Goal: Task Accomplishment & Management: Manage account settings

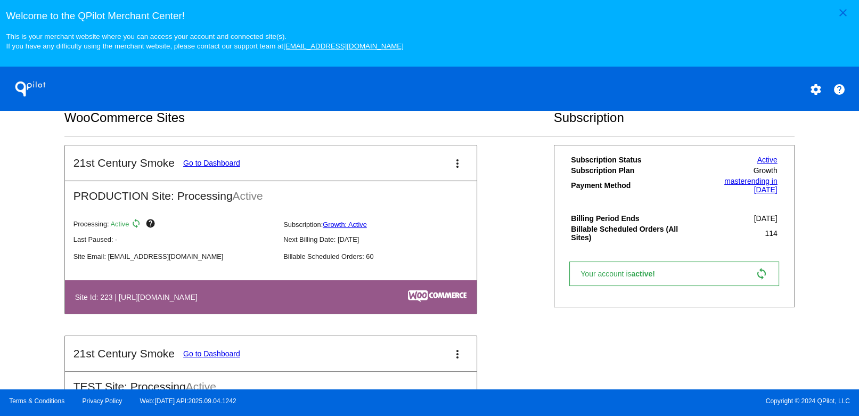
scroll to position [337, 0]
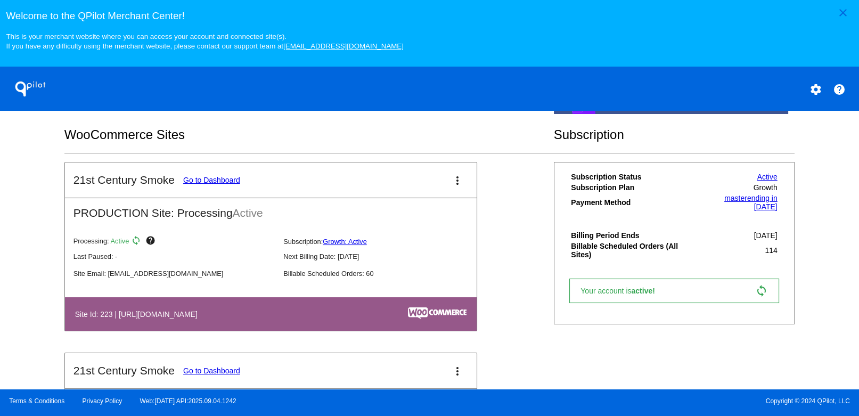
click at [451, 186] on mat-icon "more_vert" at bounding box center [457, 180] width 13 height 13
click at [814, 196] on div at bounding box center [429, 208] width 859 height 416
click at [451, 186] on mat-icon "more_vert" at bounding box center [457, 180] width 13 height 13
click at [409, 194] on span "dashboard" at bounding box center [415, 192] width 40 height 9
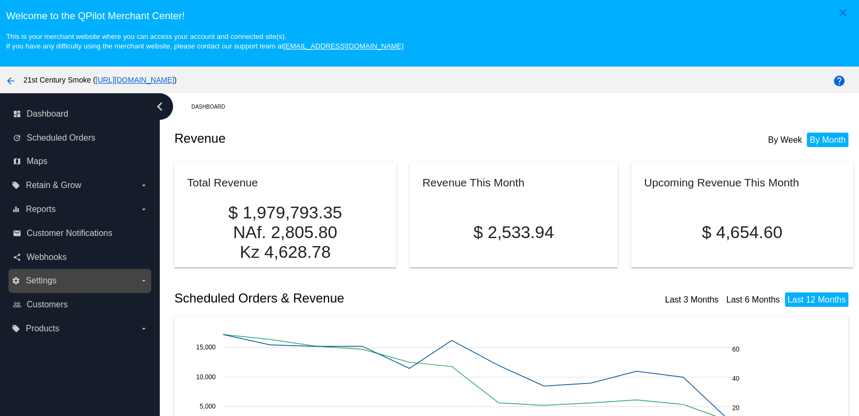
click at [145, 282] on icon "arrow_drop_down" at bounding box center [144, 280] width 9 height 9
click at [0, 0] on input "settings Settings arrow_drop_down" at bounding box center [0, 0] width 0 height 0
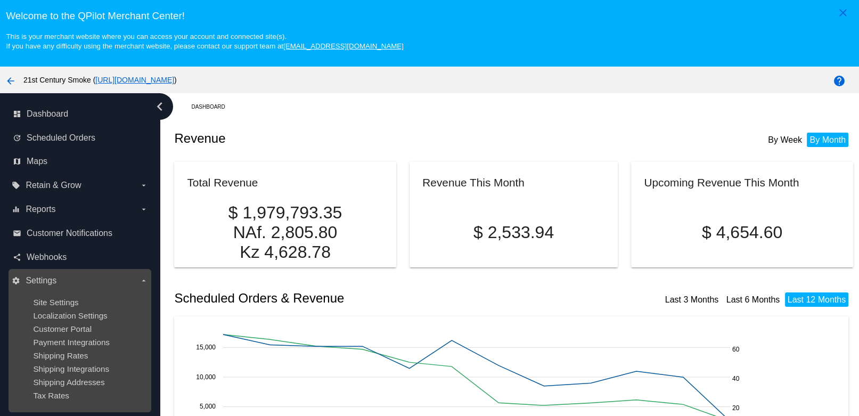
scroll to position [17, 0]
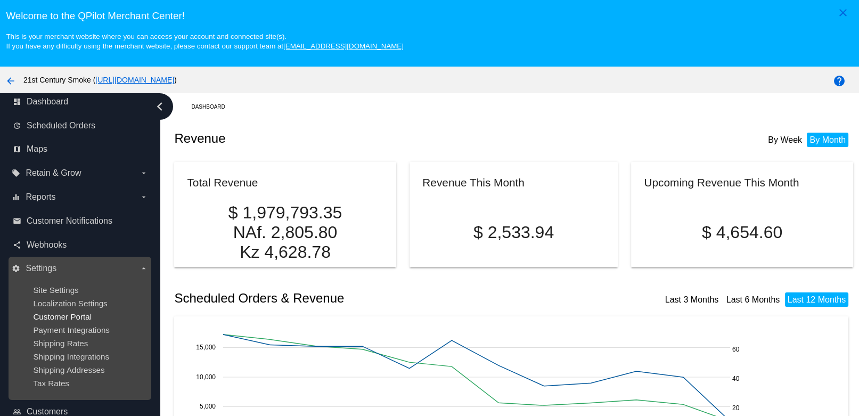
click at [65, 315] on span "Customer Portal" at bounding box center [62, 316] width 59 height 9
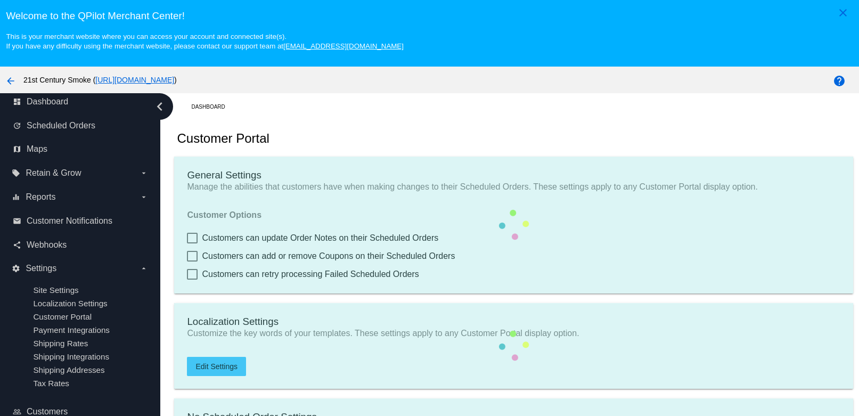
checkbox input "true"
type input "Create a Subscription"
type input "[URL][DOMAIN_NAME]"
type input "1"
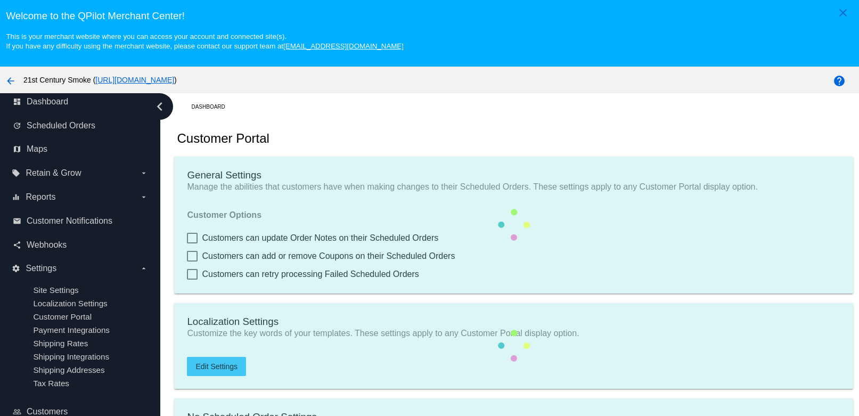
type input "20"
type input "500"
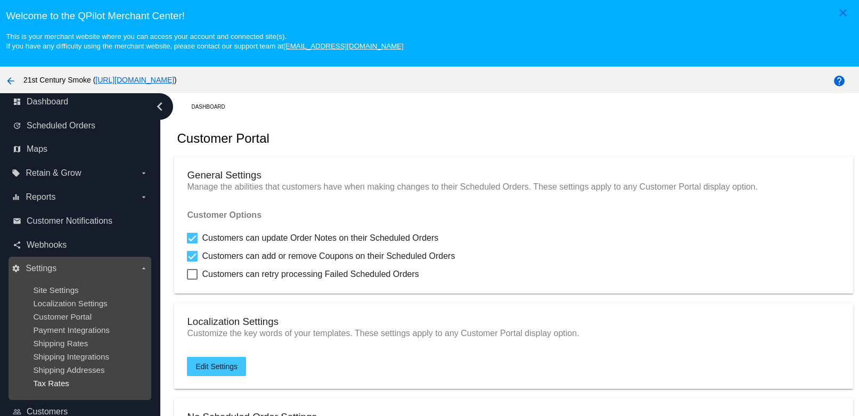
click at [45, 387] on span "Tax Rates" at bounding box center [51, 383] width 36 height 9
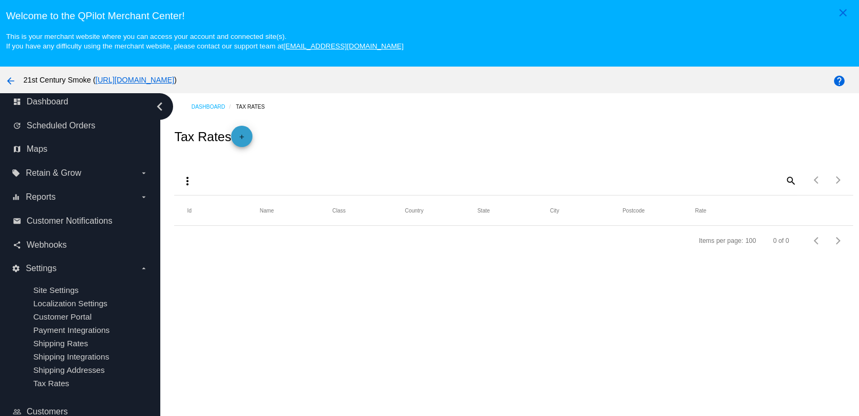
click at [243, 145] on mat-icon "add" at bounding box center [241, 139] width 13 height 13
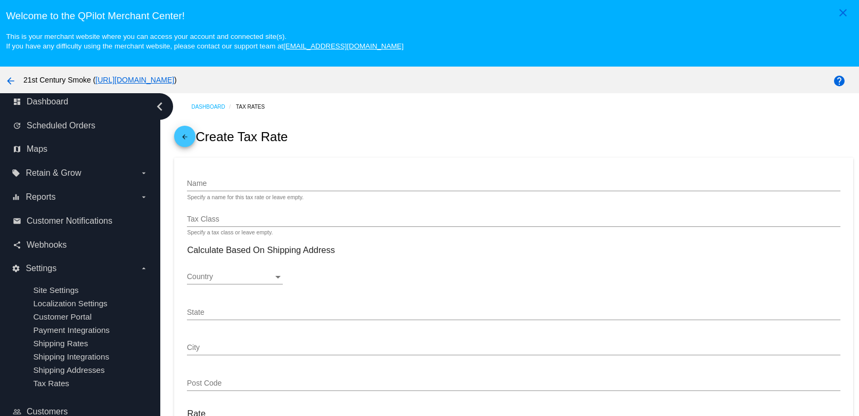
click at [278, 278] on div "Country" at bounding box center [277, 277] width 5 height 3
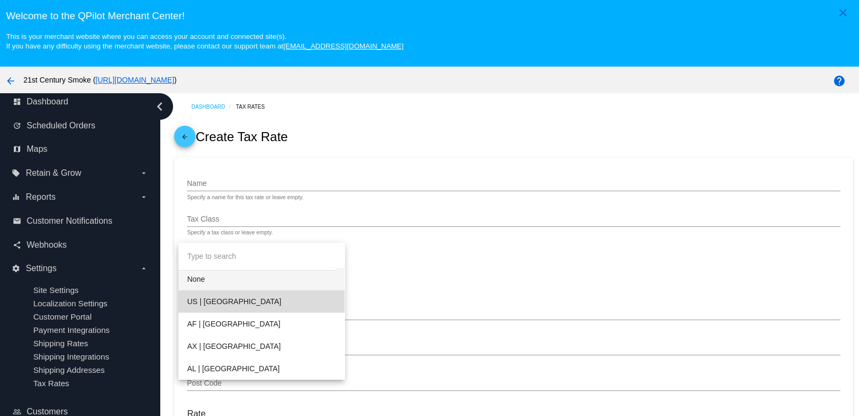
click at [273, 300] on span "US | [GEOGRAPHIC_DATA]" at bounding box center [261, 301] width 149 height 22
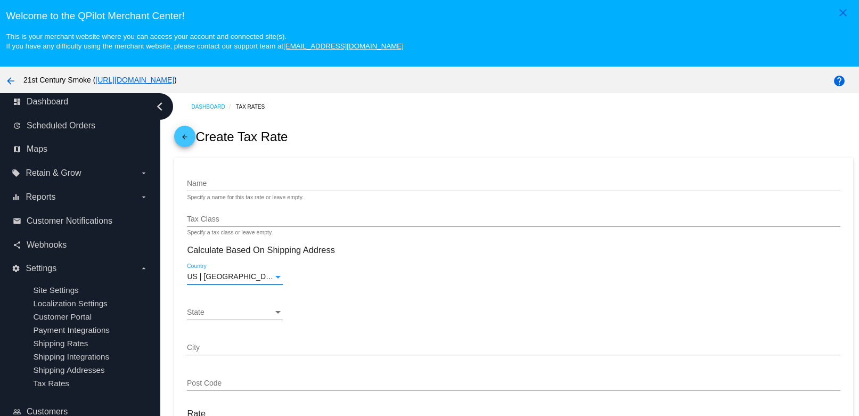
click at [282, 315] on div "State" at bounding box center [278, 312] width 10 height 9
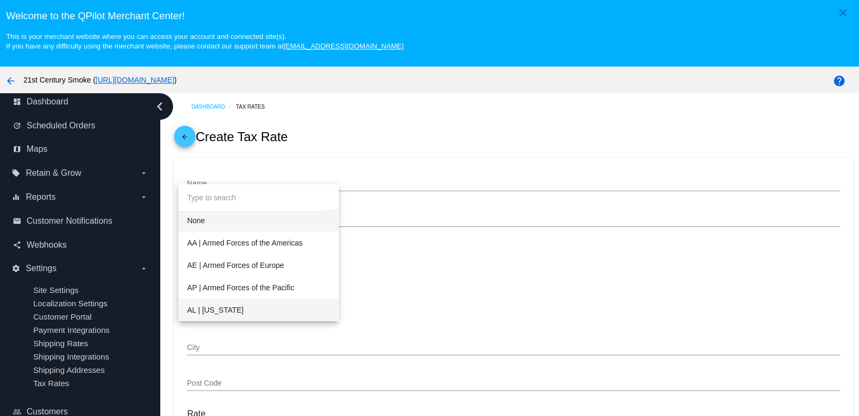
click at [279, 311] on span "AL | [US_STATE]" at bounding box center [258, 310] width 142 height 22
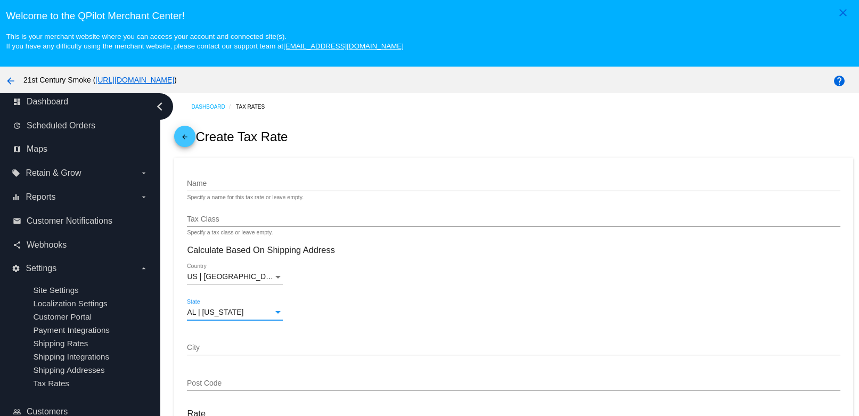
click at [188, 137] on mat-icon "arrow_back" at bounding box center [184, 139] width 13 height 13
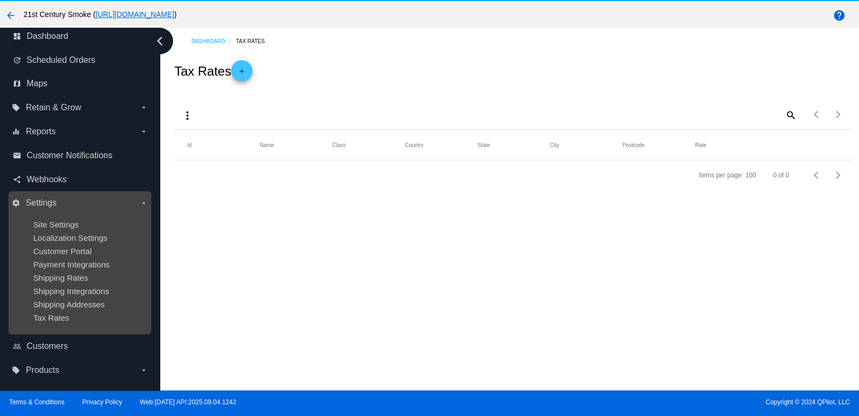
scroll to position [69, 0]
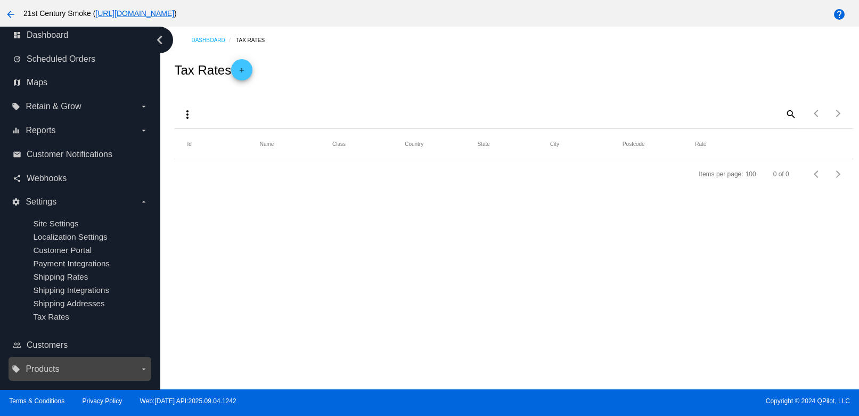
click at [84, 375] on label "local_offer Products arrow_drop_down" at bounding box center [80, 368] width 136 height 17
click at [0, 0] on input "local_offer Products arrow_drop_down" at bounding box center [0, 0] width 0 height 0
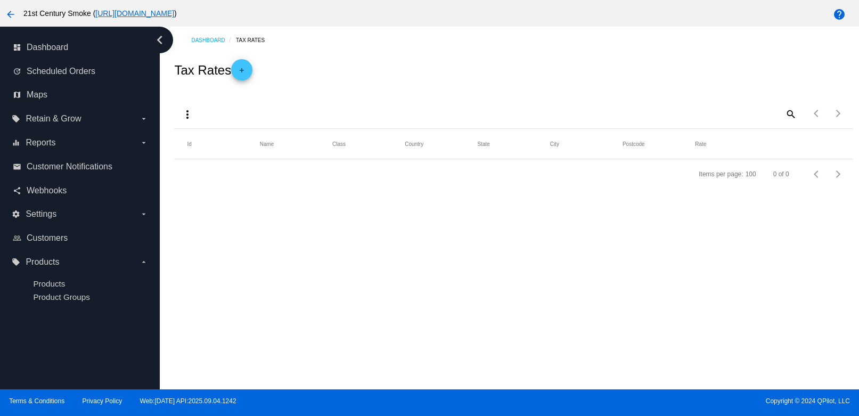
scroll to position [0, 0]
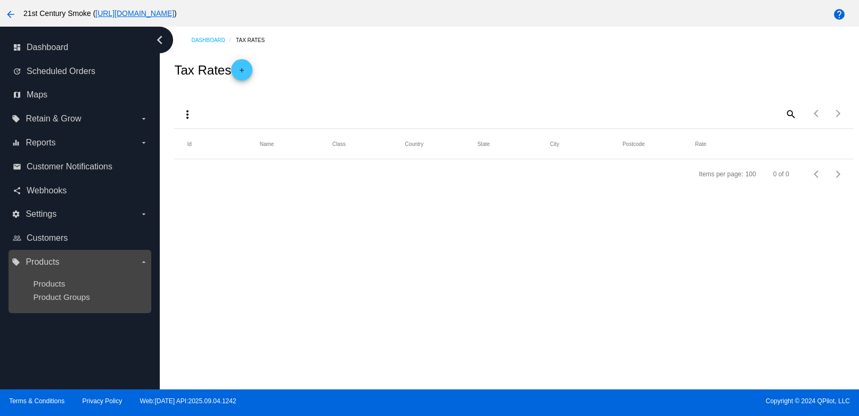
click at [95, 285] on div "Products" at bounding box center [88, 283] width 110 height 9
click at [45, 285] on span "Products" at bounding box center [49, 283] width 32 height 9
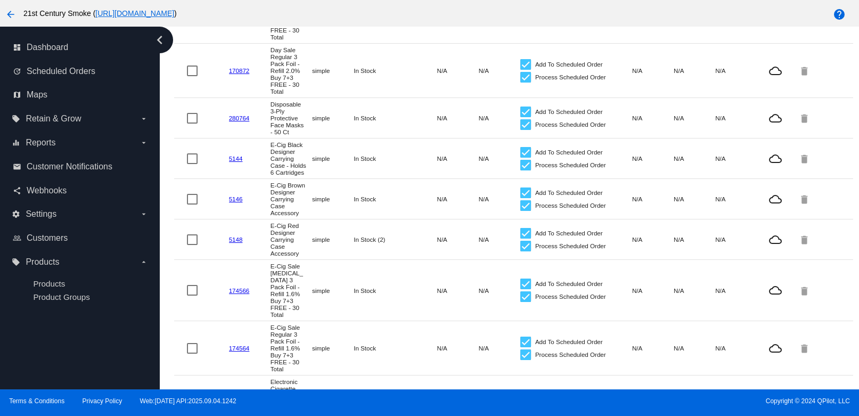
scroll to position [862, 0]
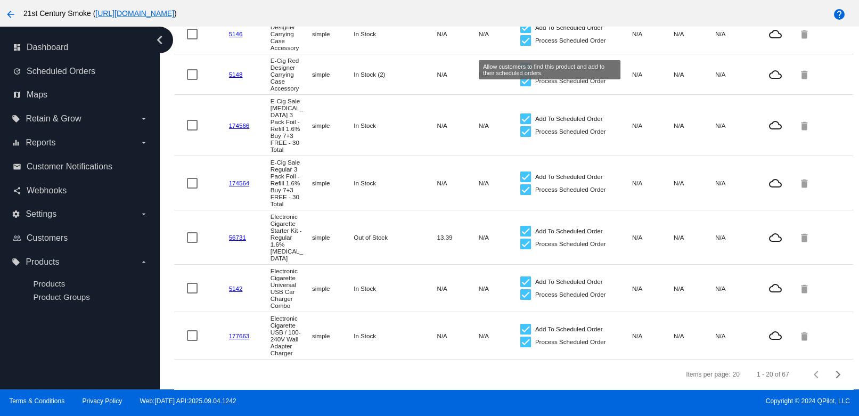
click at [520, 63] on div at bounding box center [525, 68] width 11 height 11
click at [525, 73] on input "Add To Scheduled Order" at bounding box center [525, 73] width 1 height 1
checkbox input "false"
click at [520, 76] on div at bounding box center [525, 81] width 11 height 11
click at [525, 86] on input "Process Scheduled Order" at bounding box center [525, 86] width 1 height 1
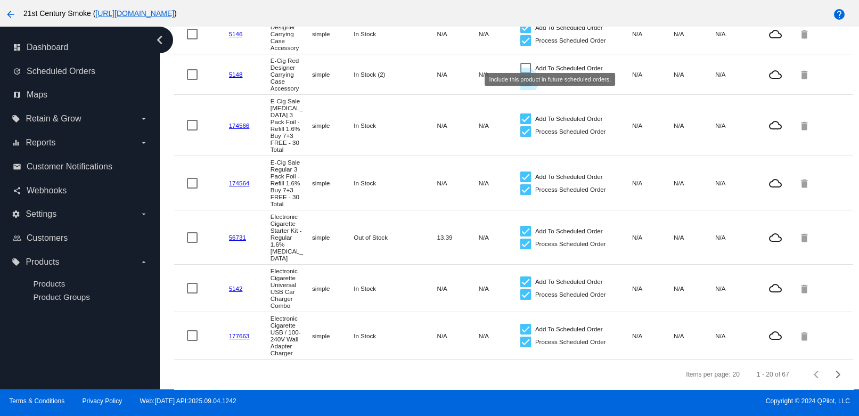
checkbox input "false"
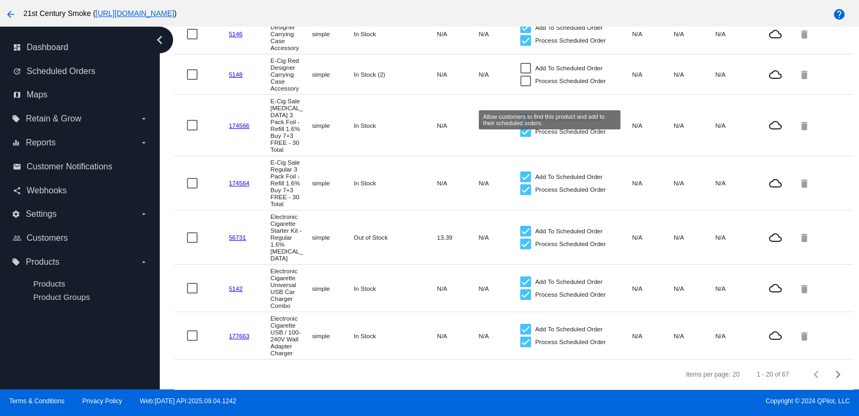
click at [520, 113] on div at bounding box center [525, 118] width 11 height 11
click at [525, 124] on input "Add To Scheduled Order" at bounding box center [525, 124] width 1 height 1
checkbox input "false"
click at [520, 126] on div at bounding box center [525, 131] width 11 height 11
click at [525, 137] on input "Process Scheduled Order" at bounding box center [525, 137] width 1 height 1
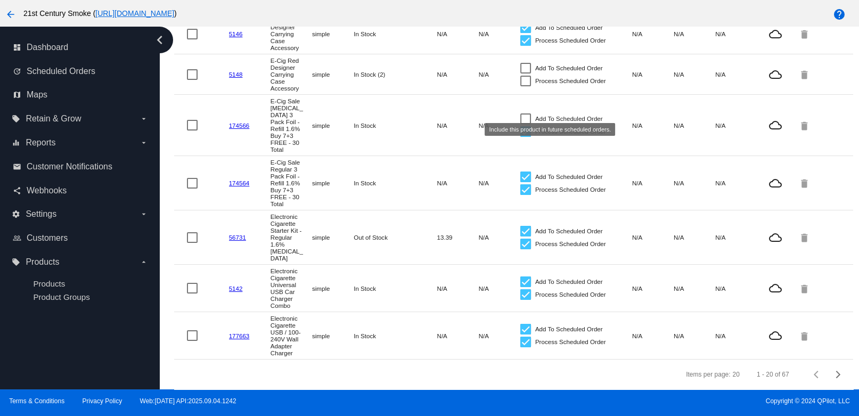
checkbox input "false"
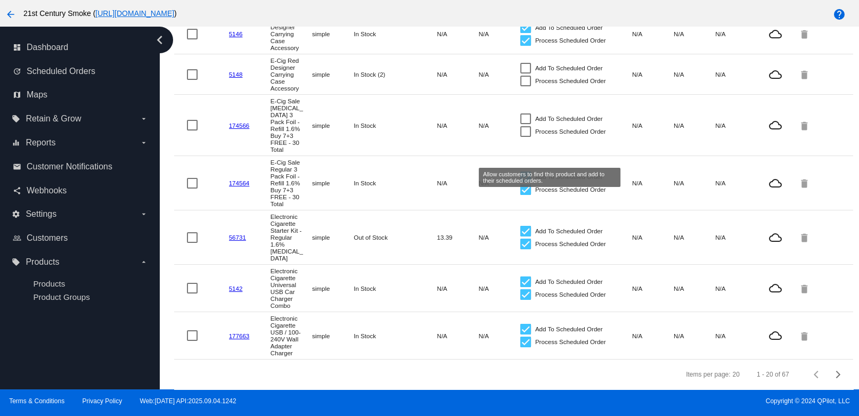
click at [520, 171] on div at bounding box center [525, 176] width 11 height 11
click at [525, 182] on input "Add To Scheduled Order" at bounding box center [525, 182] width 1 height 1
checkbox input "false"
click at [520, 184] on div at bounding box center [525, 189] width 11 height 11
click at [525, 195] on input "Process Scheduled Order" at bounding box center [525, 195] width 1 height 1
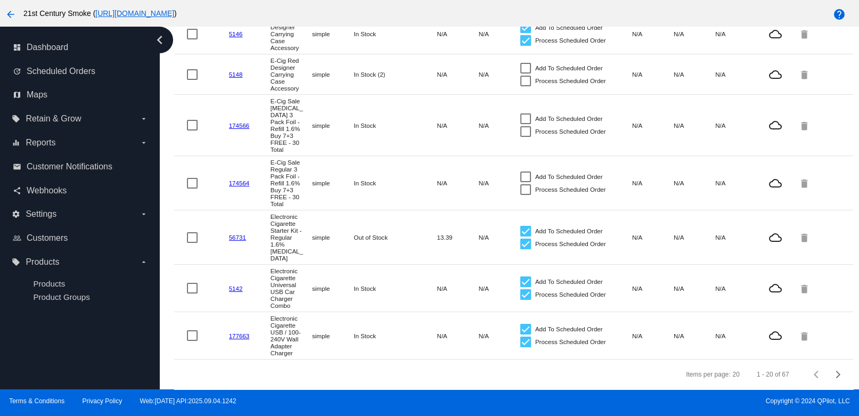
click at [520, 184] on div at bounding box center [525, 189] width 11 height 11
click at [525, 195] on input "Process Scheduled Order" at bounding box center [525, 195] width 1 height 1
checkbox input "true"
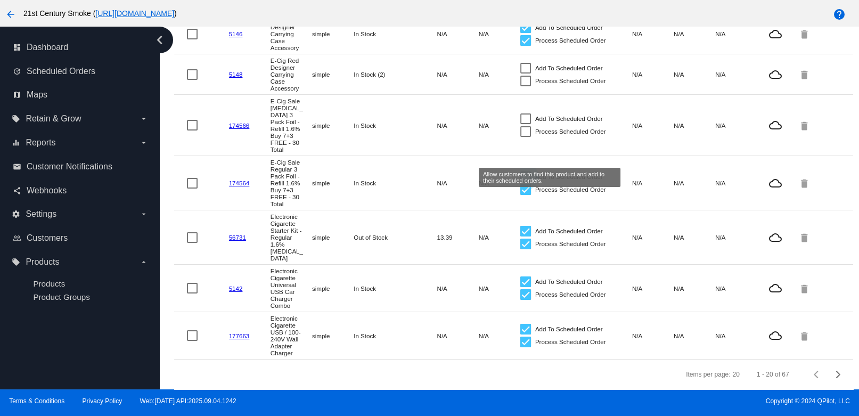
click at [520, 171] on div at bounding box center [525, 176] width 11 height 11
click at [525, 182] on input "Add To Scheduled Order" at bounding box center [525, 182] width 1 height 1
checkbox input "true"
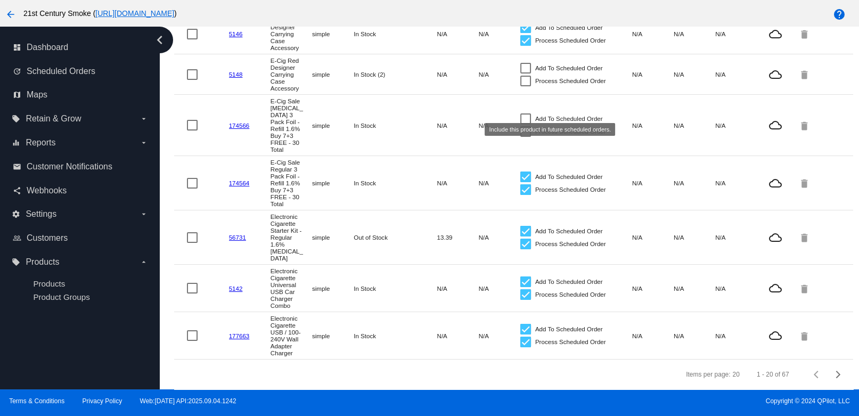
click at [520, 112] on label "Add To Scheduled Order" at bounding box center [561, 118] width 83 height 13
click at [525, 124] on input "Add To Scheduled Order" at bounding box center [525, 124] width 1 height 1
checkbox input "true"
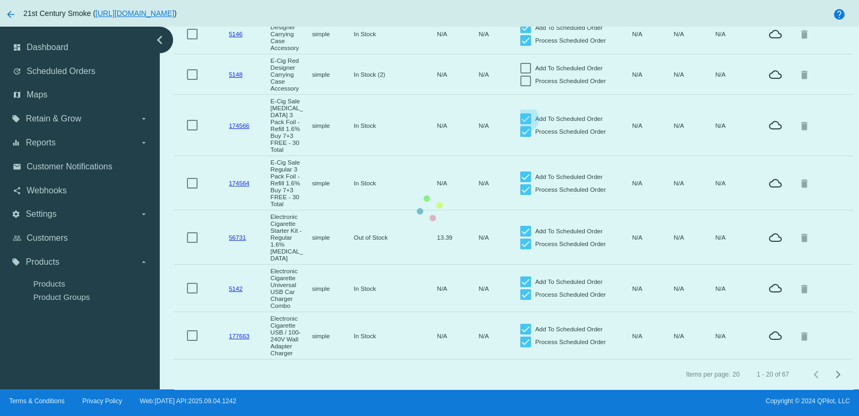
checkbox input "true"
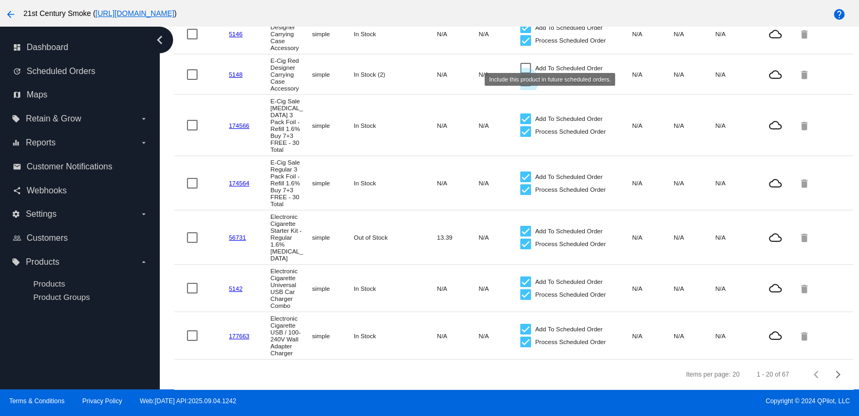
click at [520, 76] on div at bounding box center [525, 81] width 11 height 11
click at [525, 86] on input "Process Scheduled Order" at bounding box center [525, 86] width 1 height 1
checkbox input "true"
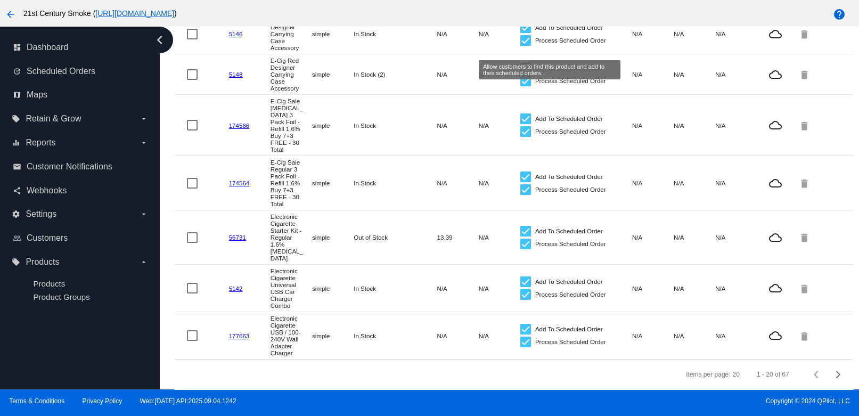
click at [520, 63] on div at bounding box center [525, 68] width 11 height 11
click at [525, 73] on input "Add To Scheduled Order" at bounding box center [525, 73] width 1 height 1
checkbox input "true"
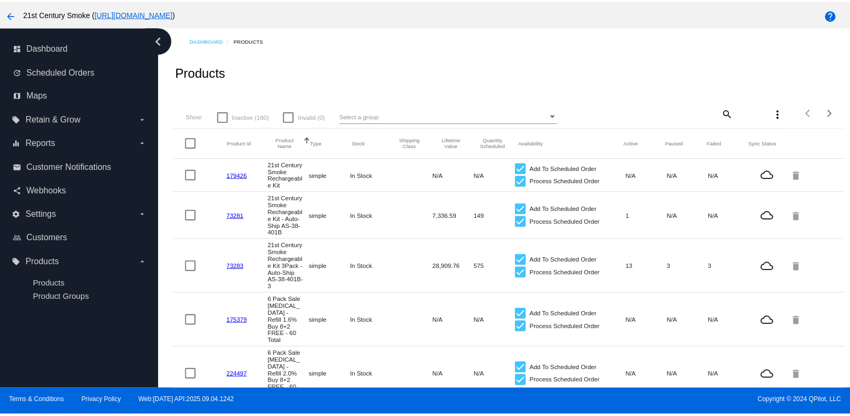
scroll to position [0, 0]
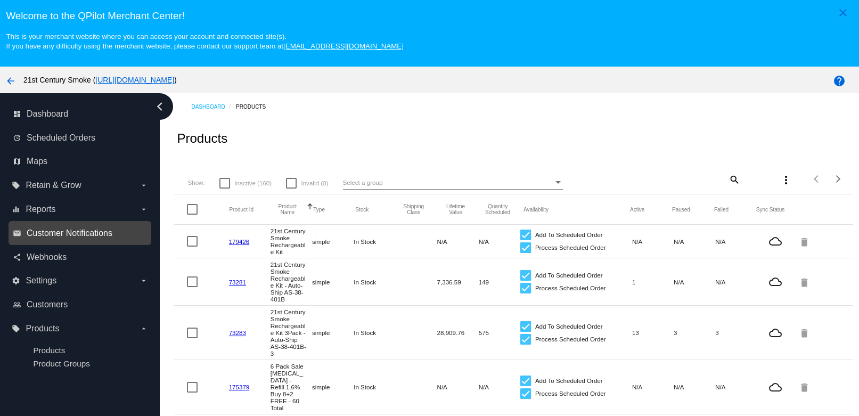
click at [55, 236] on span "Customer Notifications" at bounding box center [70, 233] width 86 height 10
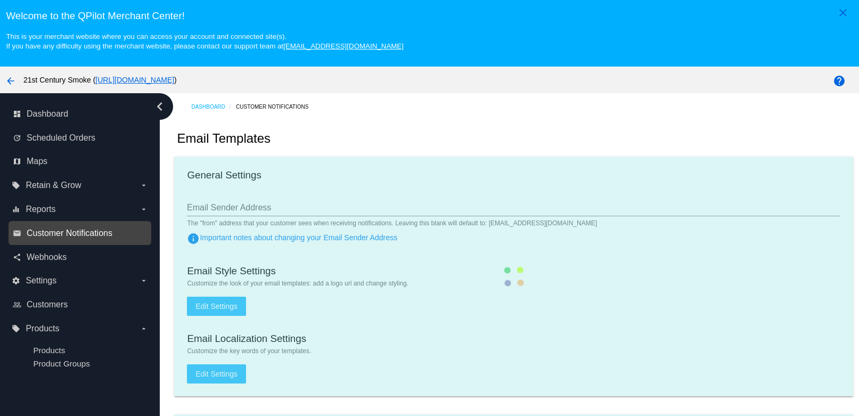
type input "1"
checkbox input "true"
type input "[EMAIL_ADDRESS][DOMAIN_NAME], [EMAIL_ADDRESS][DOMAIN_NAME]"
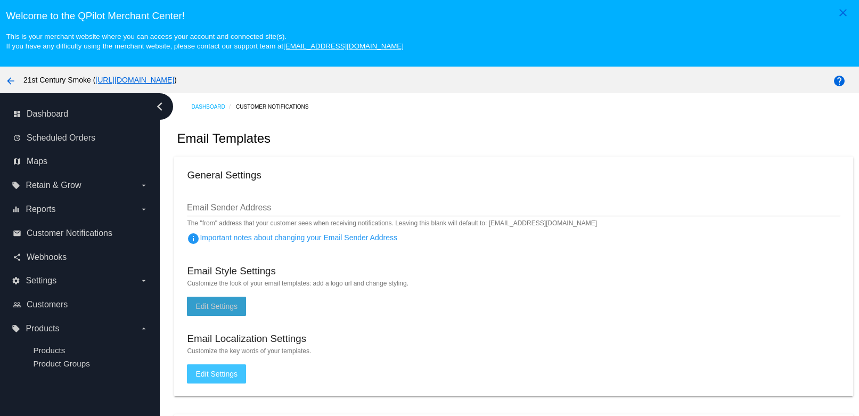
click at [201, 309] on span "Edit Settings" at bounding box center [216, 306] width 42 height 9
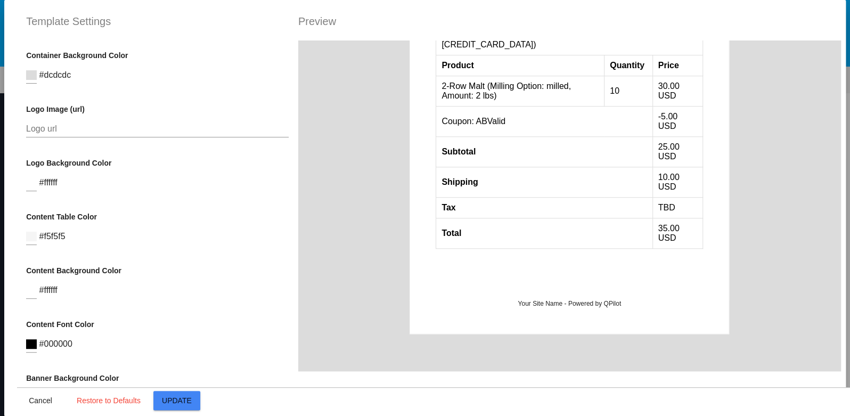
scroll to position [336, 0]
click at [29, 399] on span "Cancel" at bounding box center [40, 400] width 23 height 9
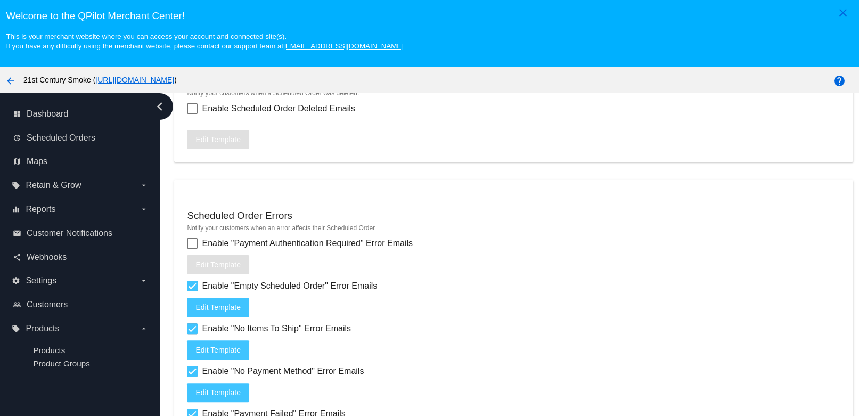
scroll to position [1392, 0]
